Goal: Transaction & Acquisition: Download file/media

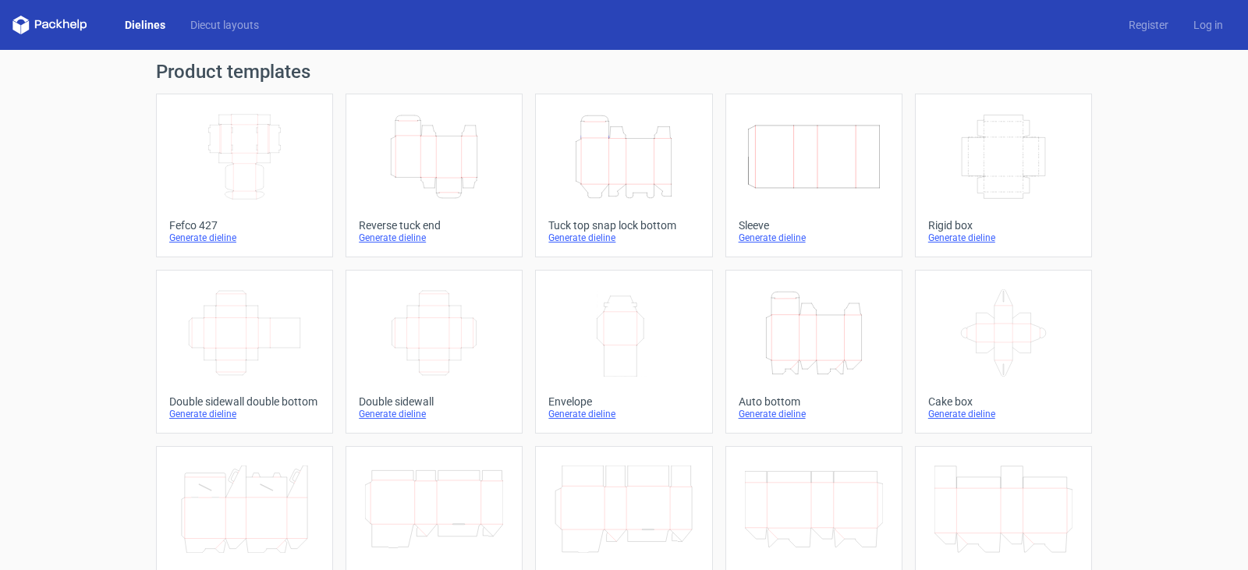
click at [826, 338] on icon "Height Depth Width" at bounding box center [814, 332] width 138 height 87
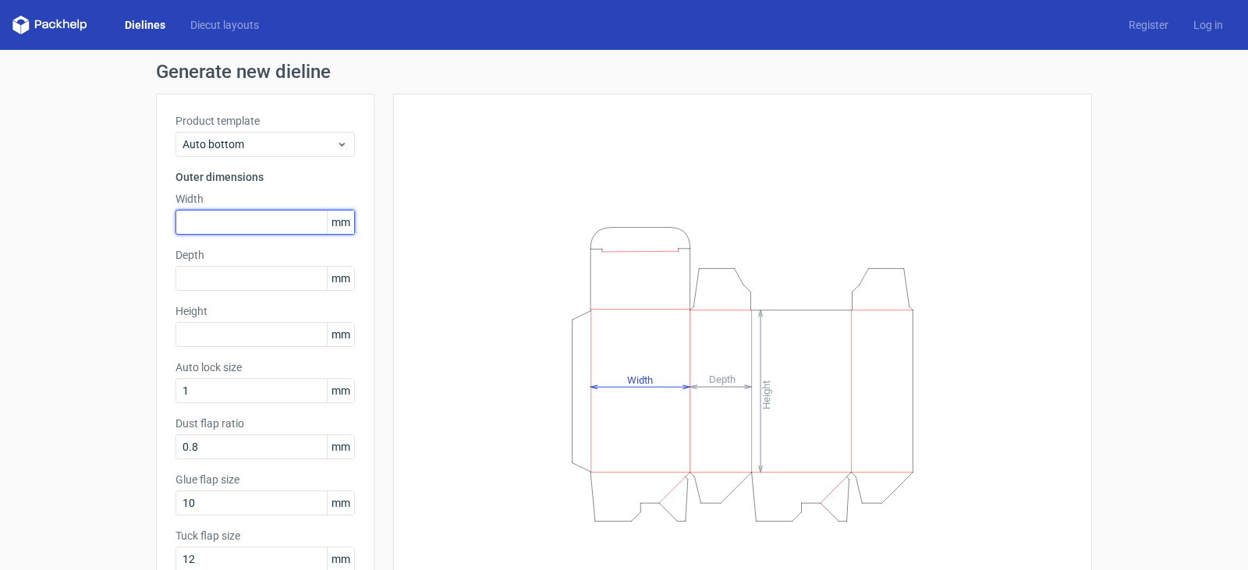
click at [263, 228] on input "text" at bounding box center [264, 222] width 179 height 25
type input "180"
type input "145"
type input "95"
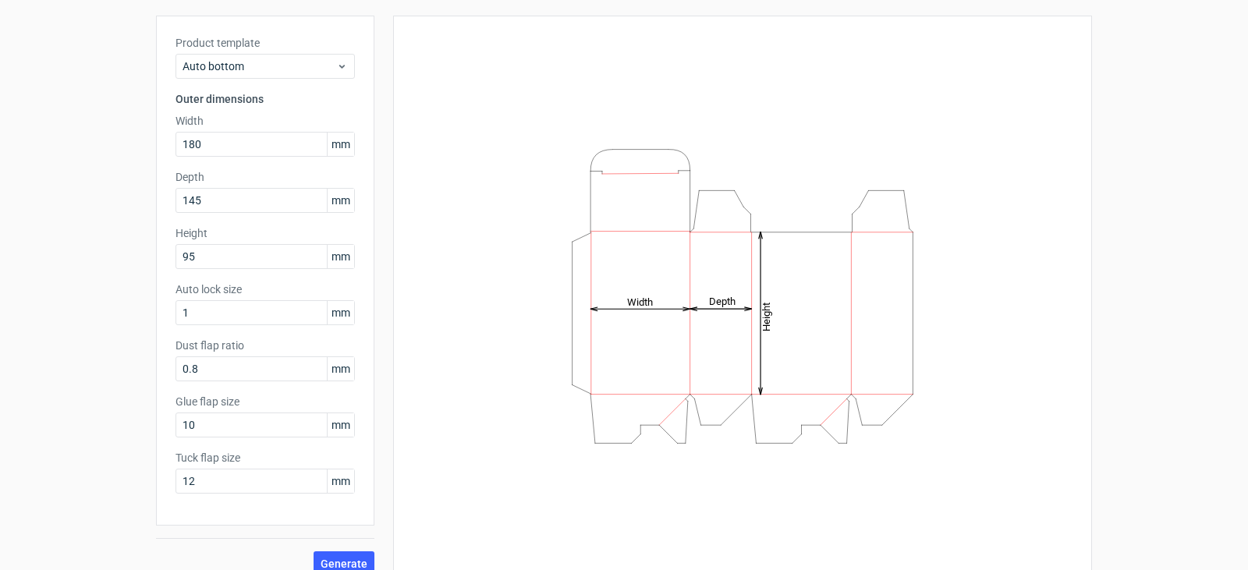
click at [489, 303] on div "Height Depth Width" at bounding box center [742, 296] width 660 height 522
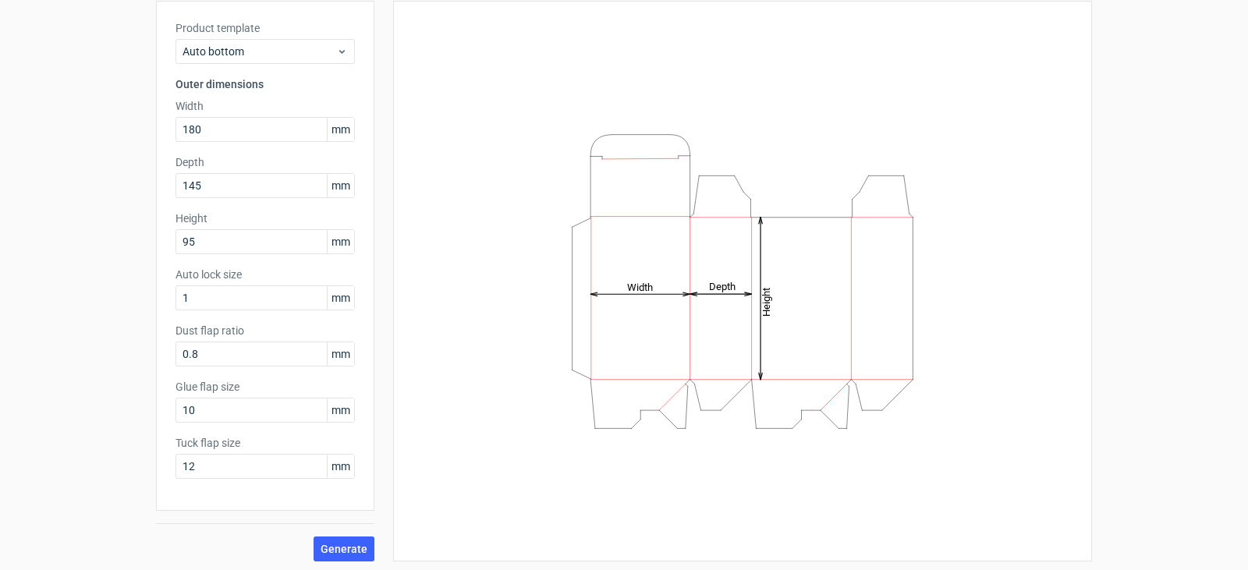
scroll to position [97, 0]
click at [340, 542] on span "Generate" at bounding box center [343, 545] width 47 height 11
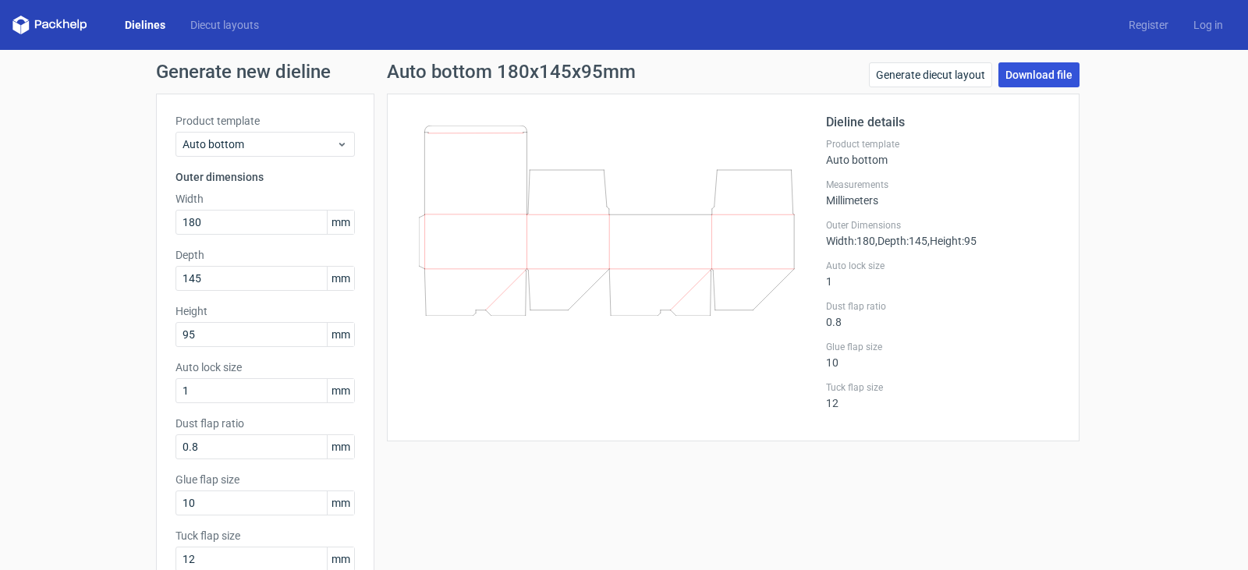
click at [1038, 67] on link "Download file" at bounding box center [1038, 74] width 81 height 25
